Goal: Task Accomplishment & Management: Use online tool/utility

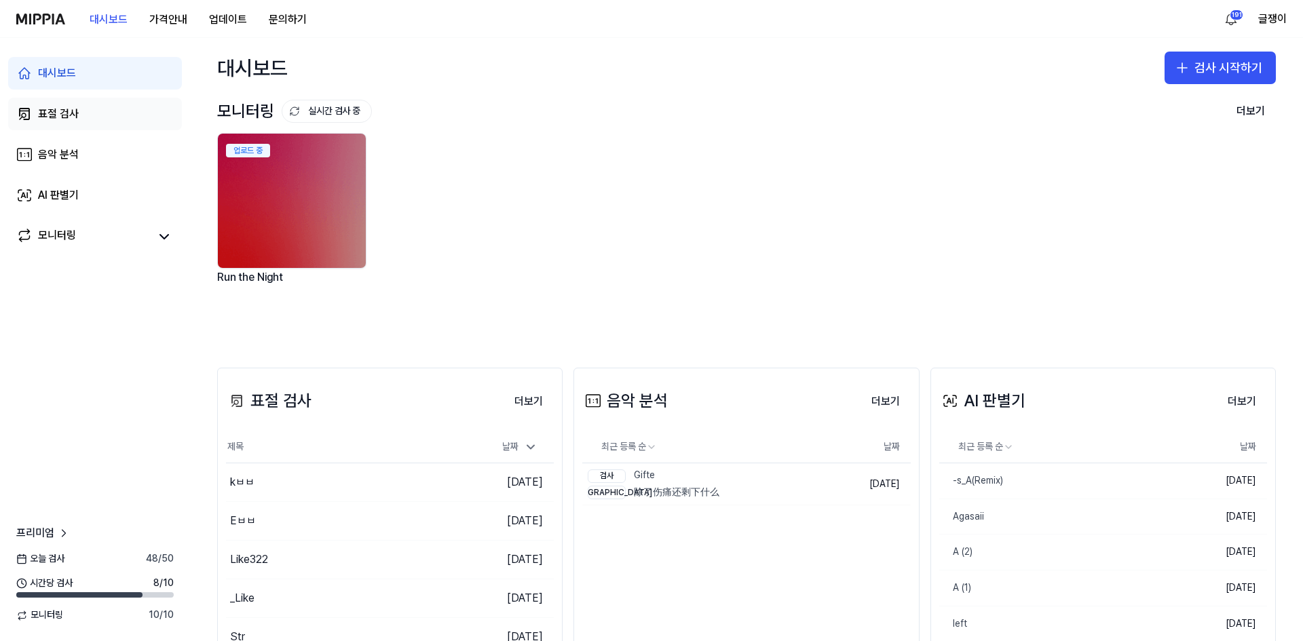
click at [56, 115] on div "표절 검사" at bounding box center [58, 114] width 41 height 16
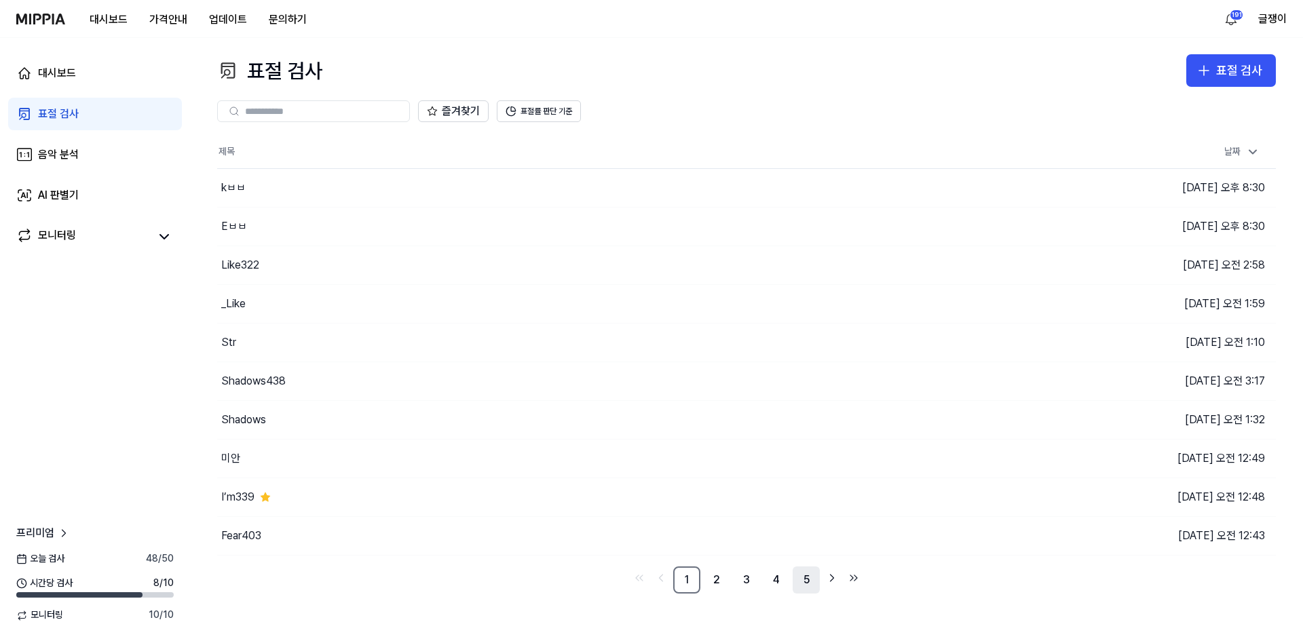
click at [805, 579] on link "5" at bounding box center [806, 580] width 27 height 27
click at [689, 583] on link "3" at bounding box center [686, 580] width 27 height 27
click at [661, 582] on icon "Go to previous page" at bounding box center [661, 578] width 14 height 16
click at [745, 576] on link "3" at bounding box center [746, 580] width 27 height 27
click at [770, 584] on link "4" at bounding box center [776, 580] width 27 height 27
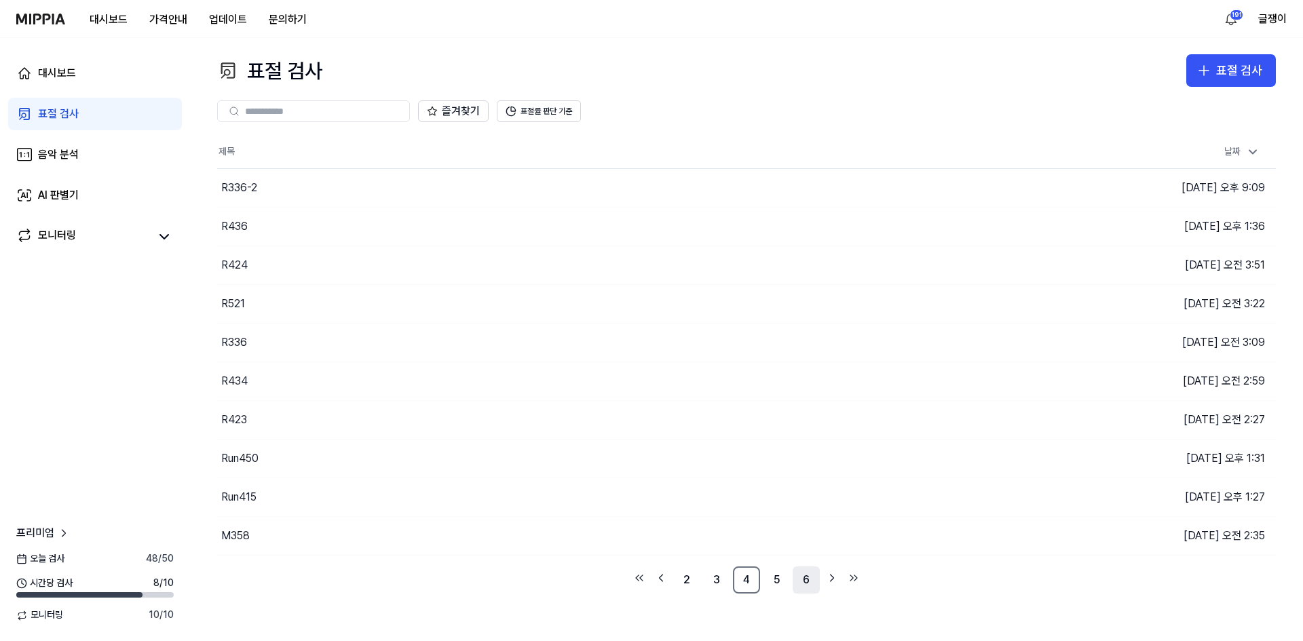
click at [812, 583] on link "6" at bounding box center [806, 580] width 27 height 27
click at [835, 578] on icon "Go to next page" at bounding box center [832, 578] width 14 height 16
click at [776, 581] on link "8" at bounding box center [776, 580] width 27 height 27
click at [805, 580] on link "10" at bounding box center [806, 580] width 27 height 27
click at [774, 580] on link "11" at bounding box center [776, 580] width 27 height 27
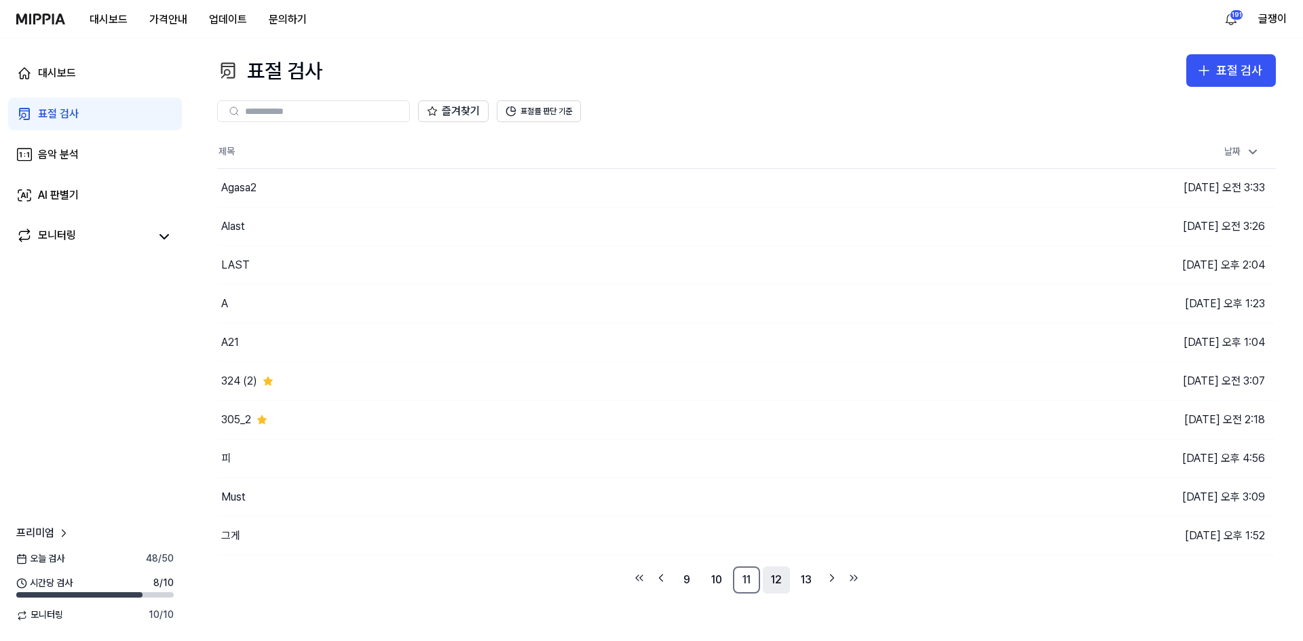
click at [779, 582] on link "12" at bounding box center [776, 580] width 27 height 27
click at [807, 582] on link "14" at bounding box center [806, 580] width 27 height 27
click at [803, 582] on link "15" at bounding box center [806, 580] width 27 height 27
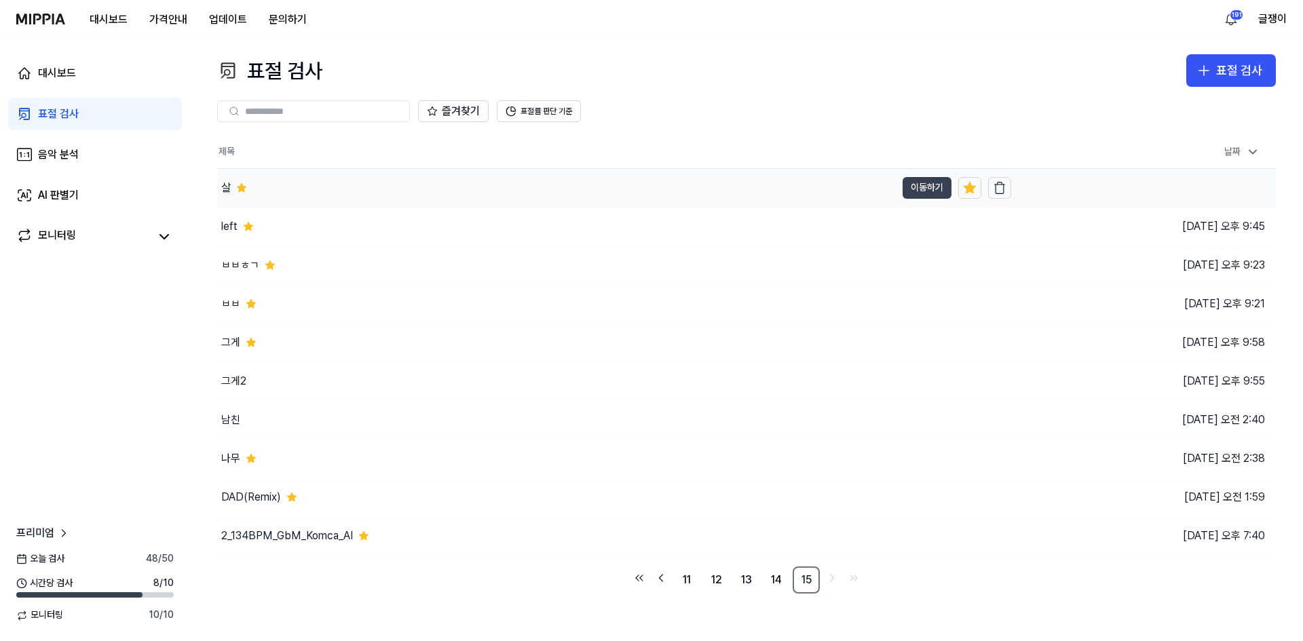
click at [904, 182] on button "이동하기" at bounding box center [927, 188] width 49 height 22
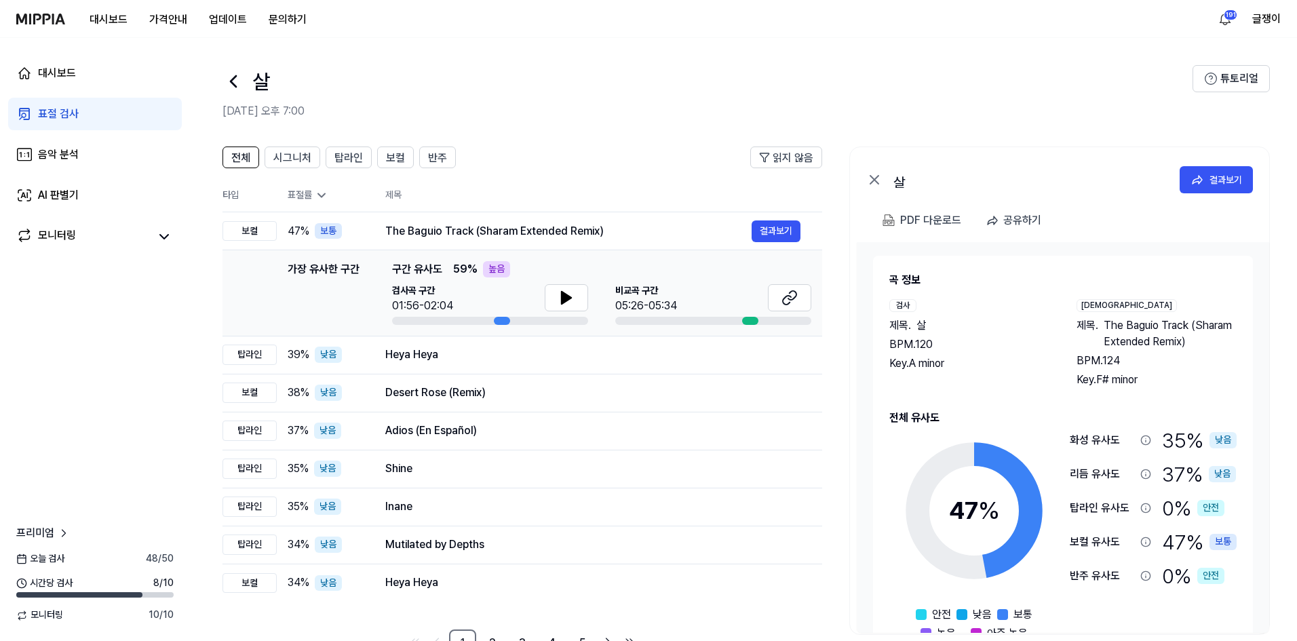
click at [51, 112] on div "표절 검사" at bounding box center [58, 114] width 41 height 16
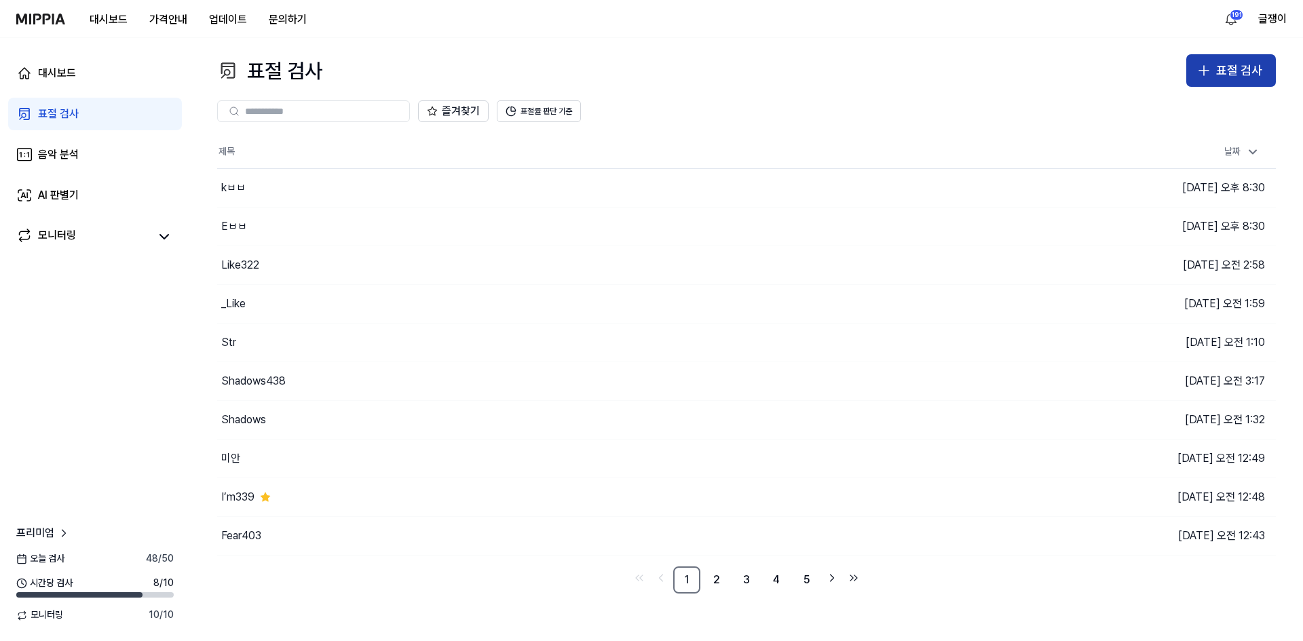
click at [1208, 66] on icon "button" at bounding box center [1204, 70] width 16 height 16
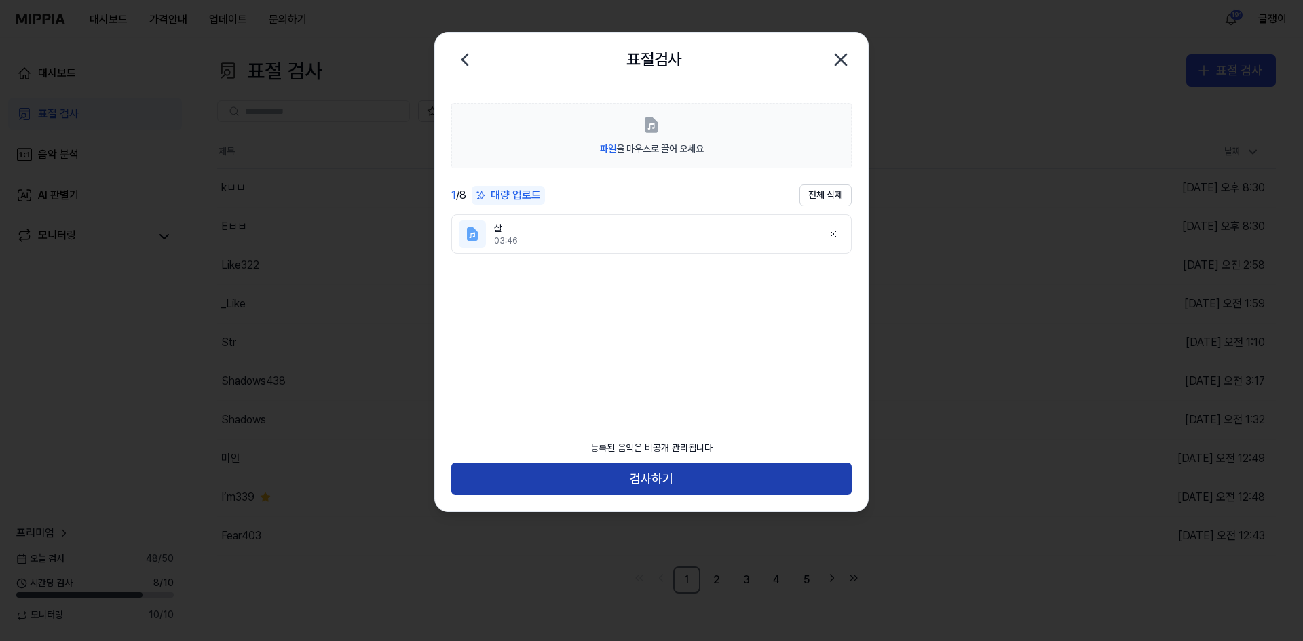
click at [666, 480] on button "검사하기" at bounding box center [651, 479] width 400 height 33
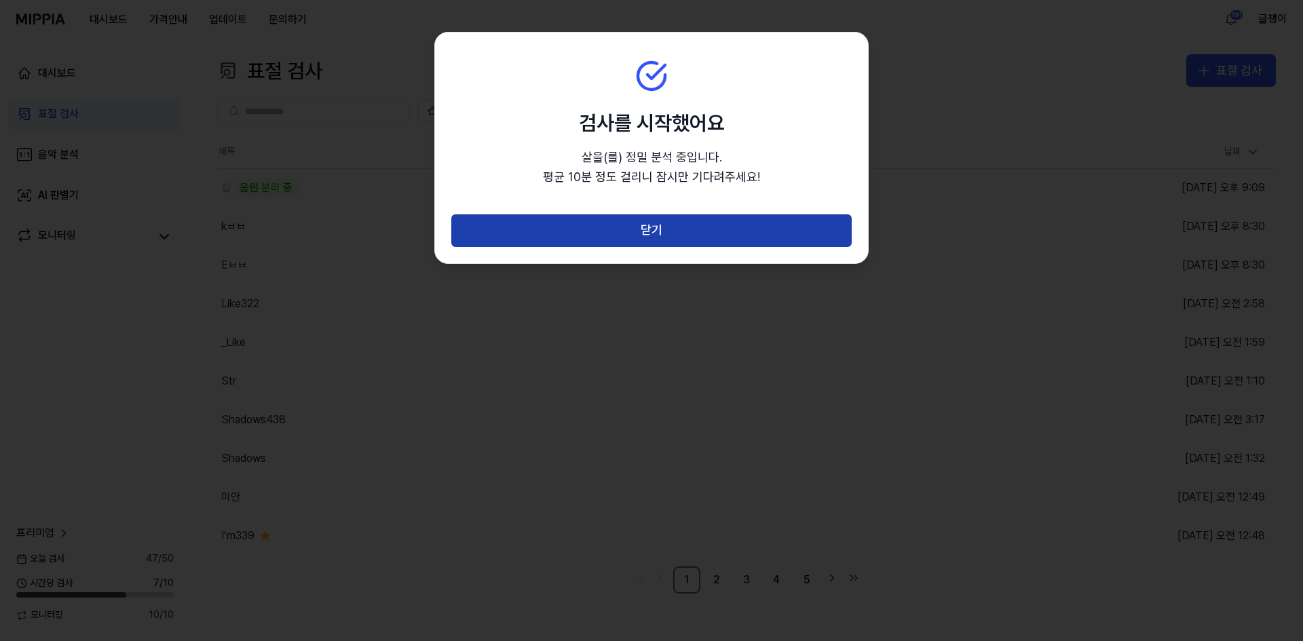
click at [646, 225] on button "닫기" at bounding box center [651, 230] width 400 height 33
